Goal: Find contact information: Find contact information

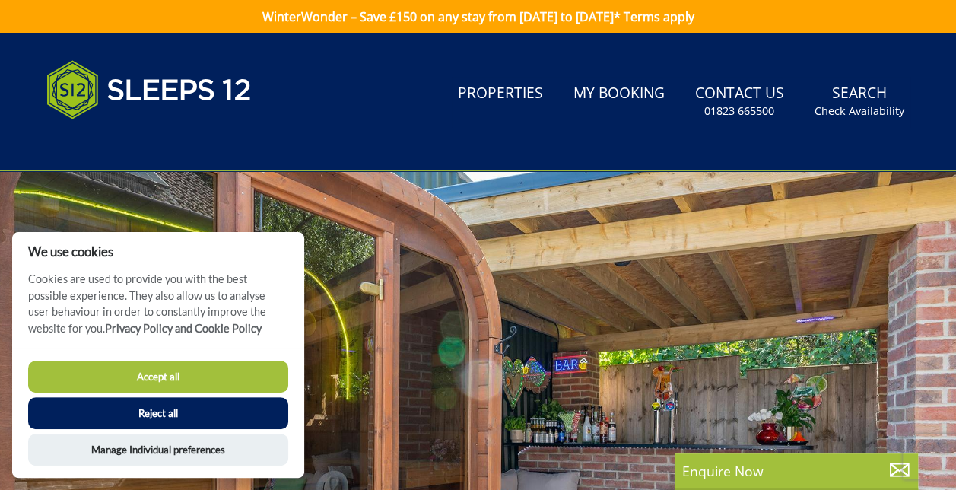
click at [205, 377] on button "Accept all" at bounding box center [158, 377] width 260 height 32
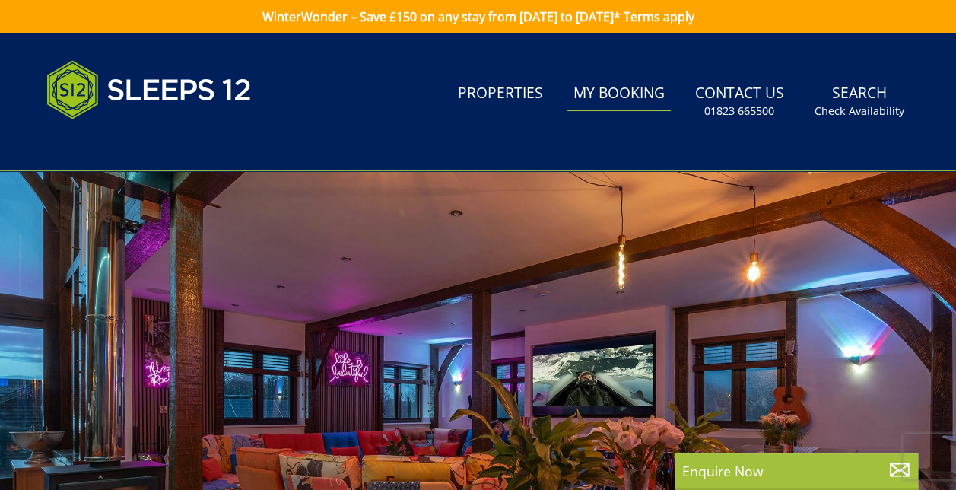
click at [630, 94] on link "My Booking" at bounding box center [618, 94] width 103 height 34
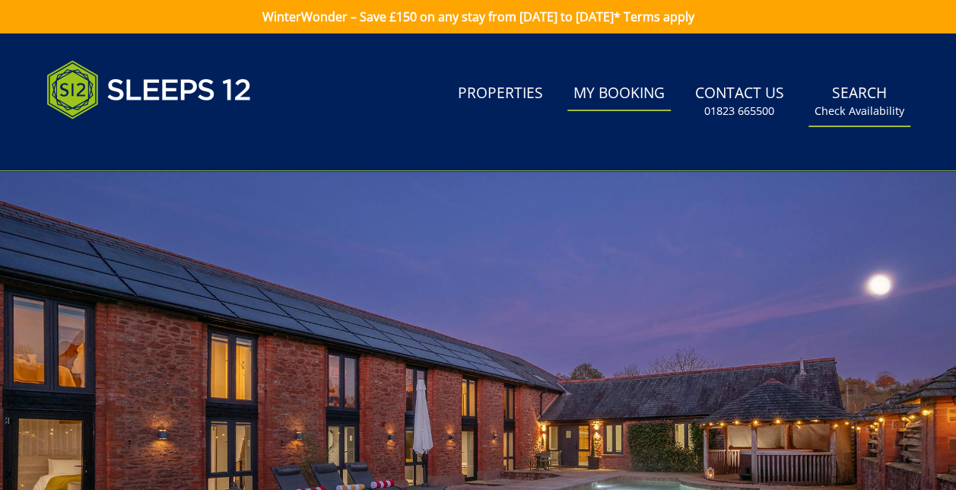
click at [851, 112] on small "Check Availability" at bounding box center [860, 110] width 90 height 15
click at [749, 99] on link "Contact Us [PHONE_NUMBER]" at bounding box center [739, 101] width 101 height 49
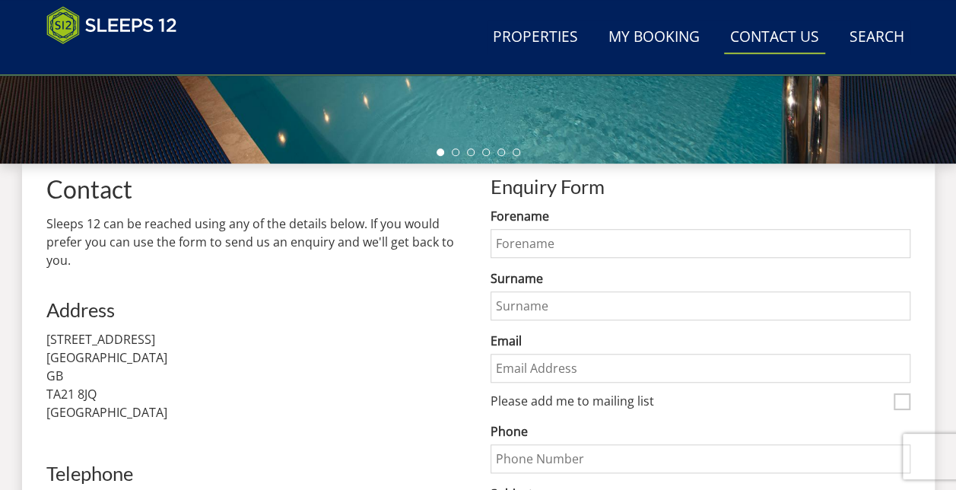
scroll to position [532, 0]
